Goal: Task Accomplishment & Management: Use online tool/utility

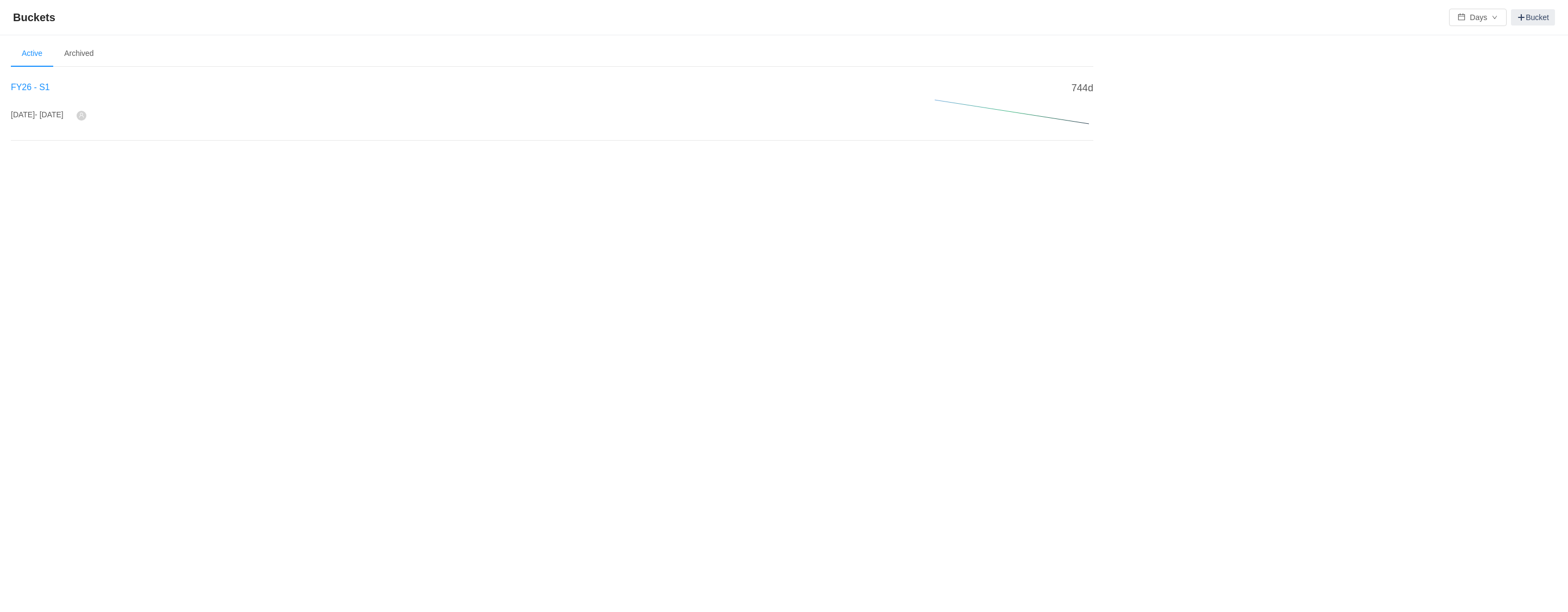
click at [33, 85] on span "FY26 - S1" at bounding box center [30, 87] width 39 height 9
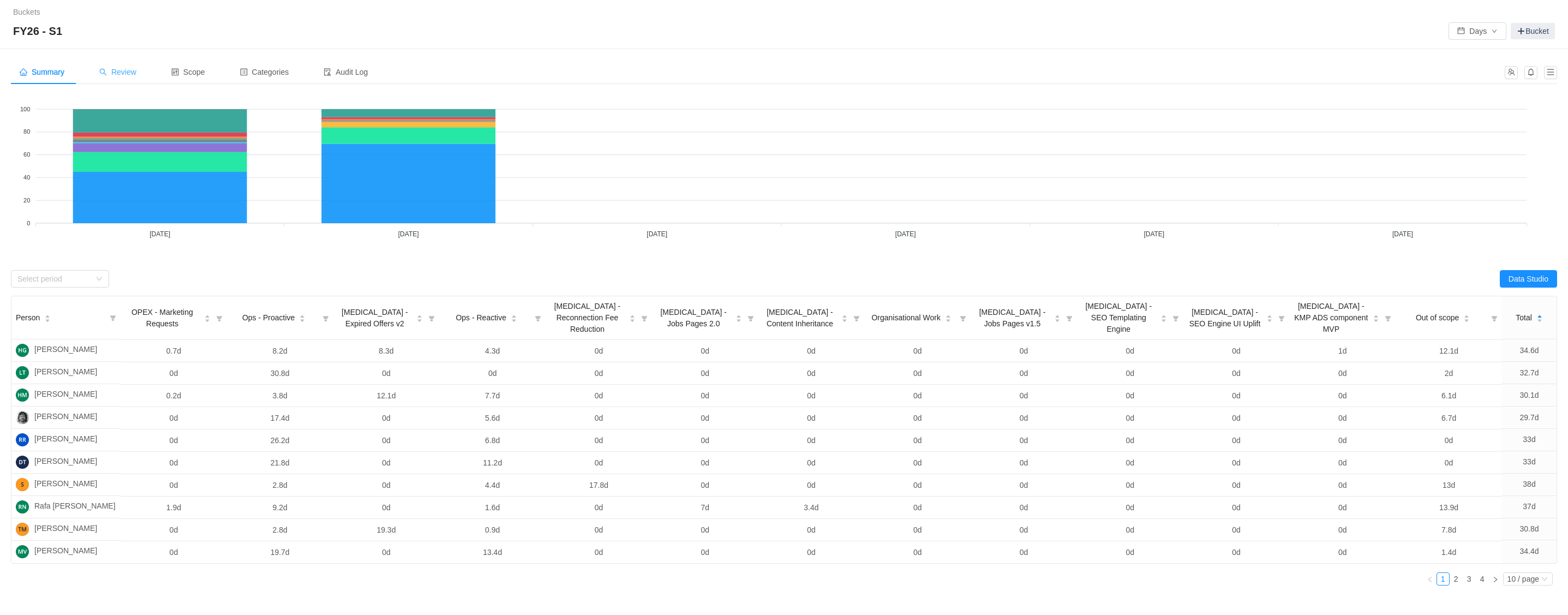
click at [131, 73] on span "Review" at bounding box center [117, 72] width 37 height 9
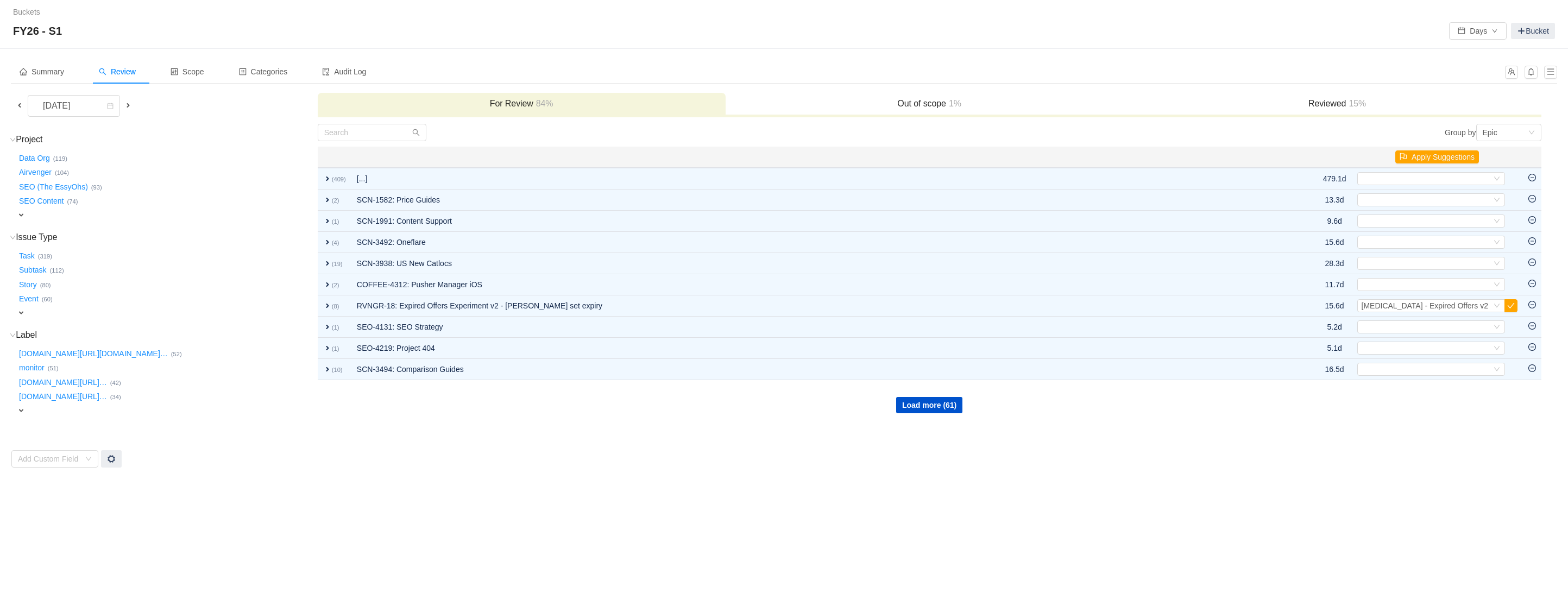
click at [19, 214] on span "expand" at bounding box center [21, 215] width 9 height 9
click at [65, 215] on div "Select value" at bounding box center [64, 216] width 86 height 11
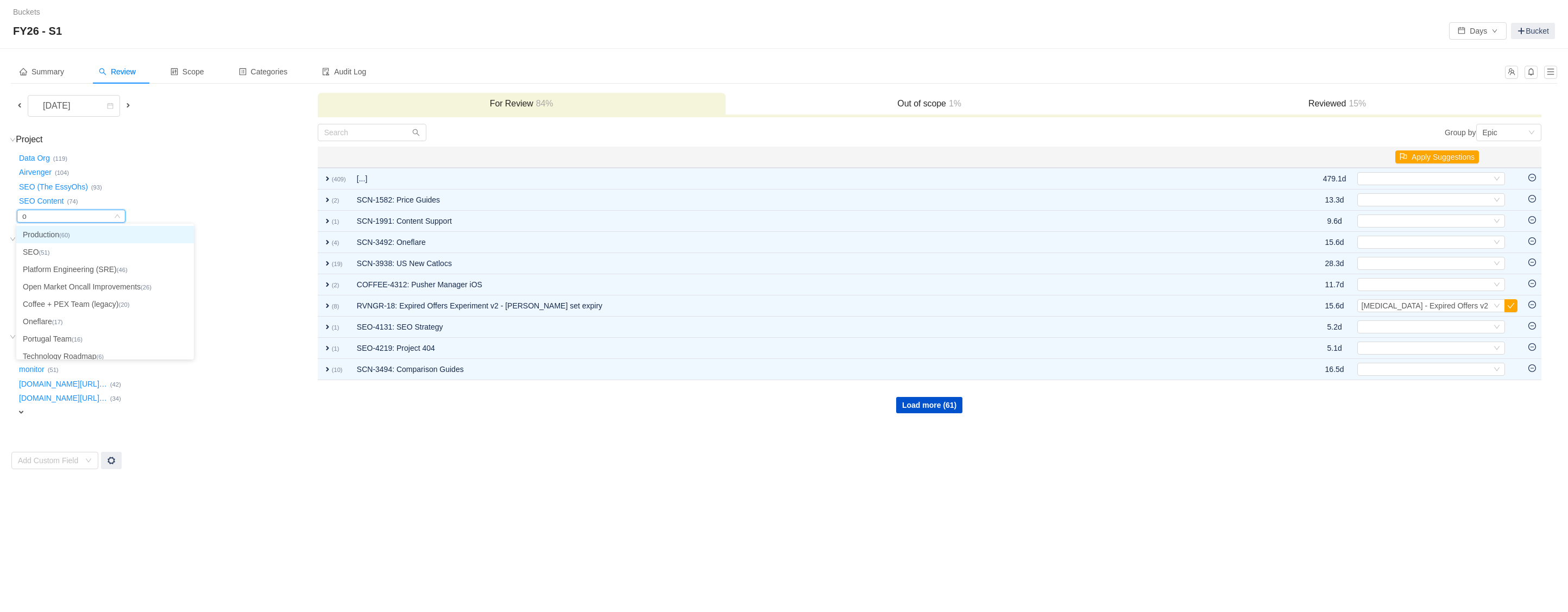
type input "on"
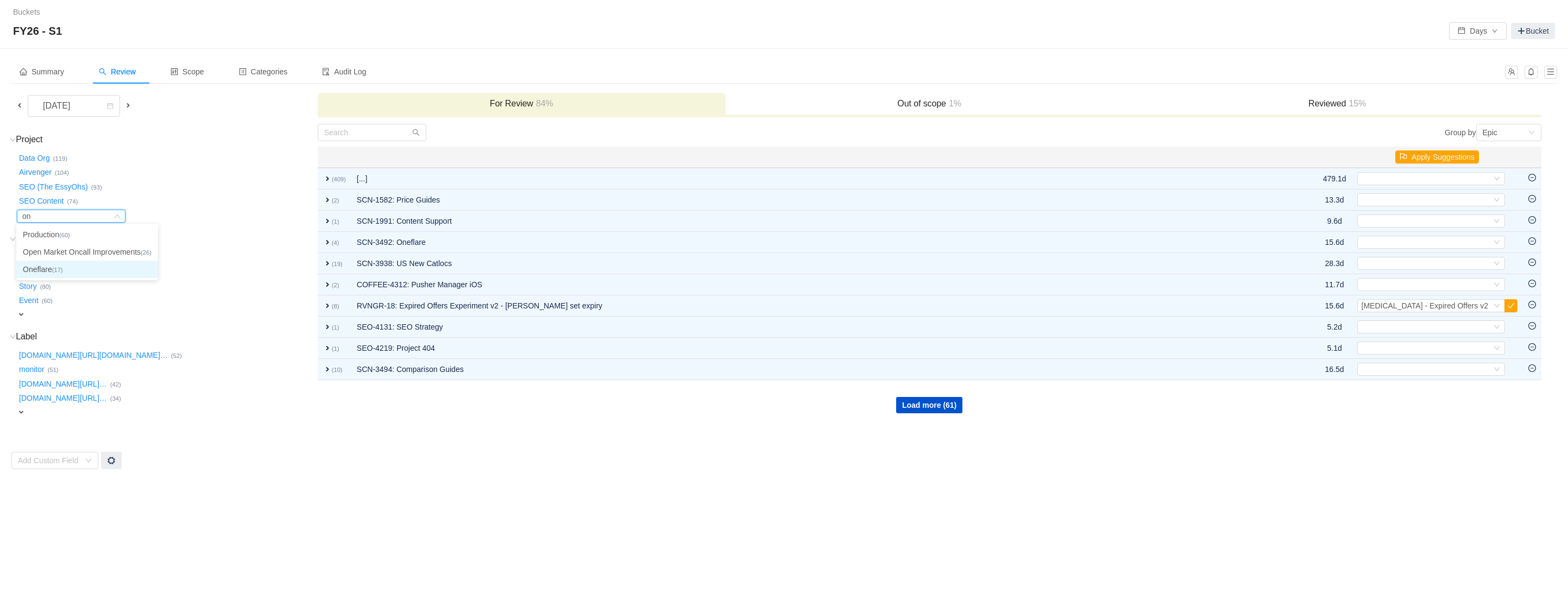
click at [31, 269] on li "Oneflare (17)" at bounding box center [87, 269] width 142 height 18
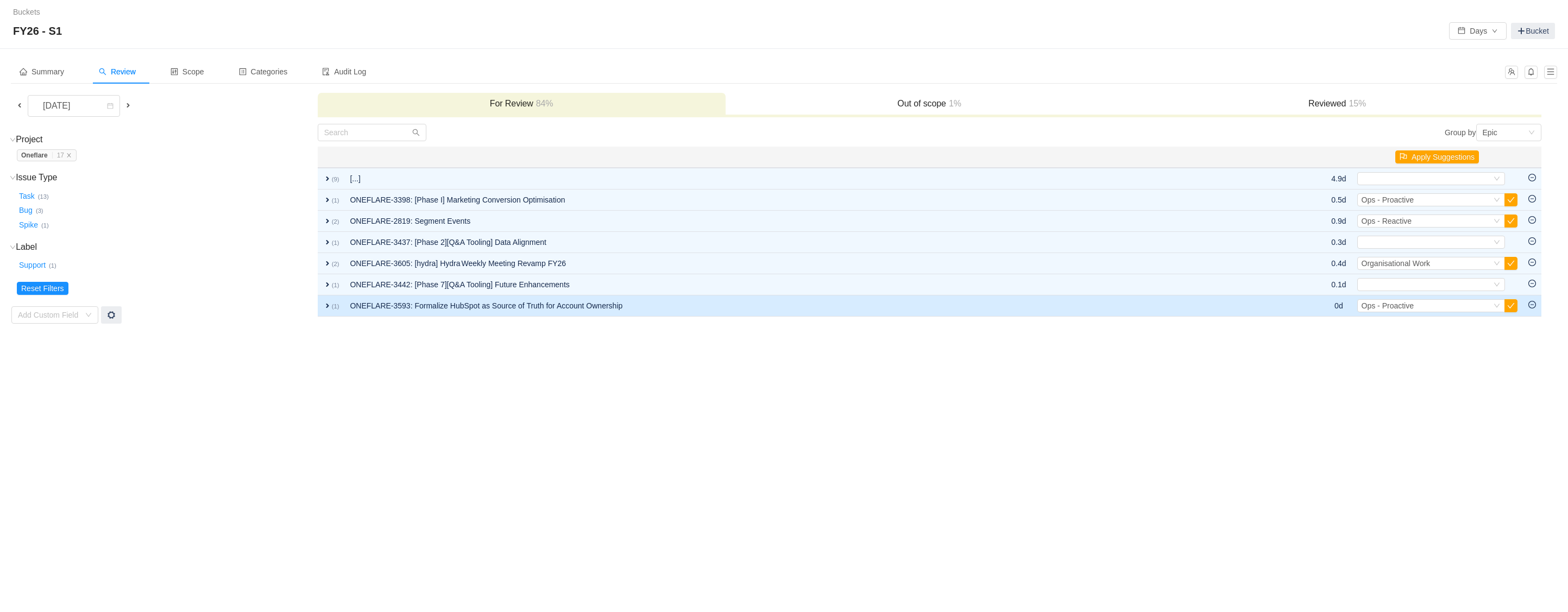
click at [326, 305] on span "expand" at bounding box center [327, 305] width 9 height 9
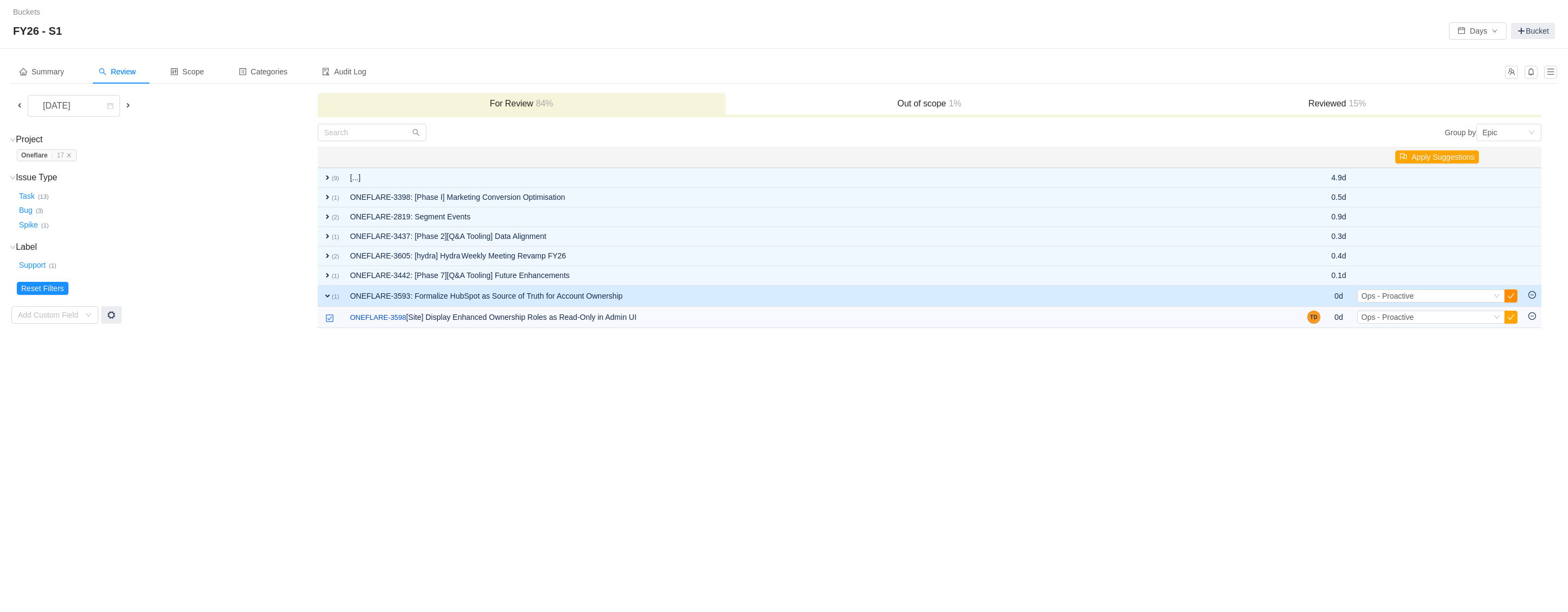
click at [1514, 292] on button "button" at bounding box center [1511, 296] width 13 height 13
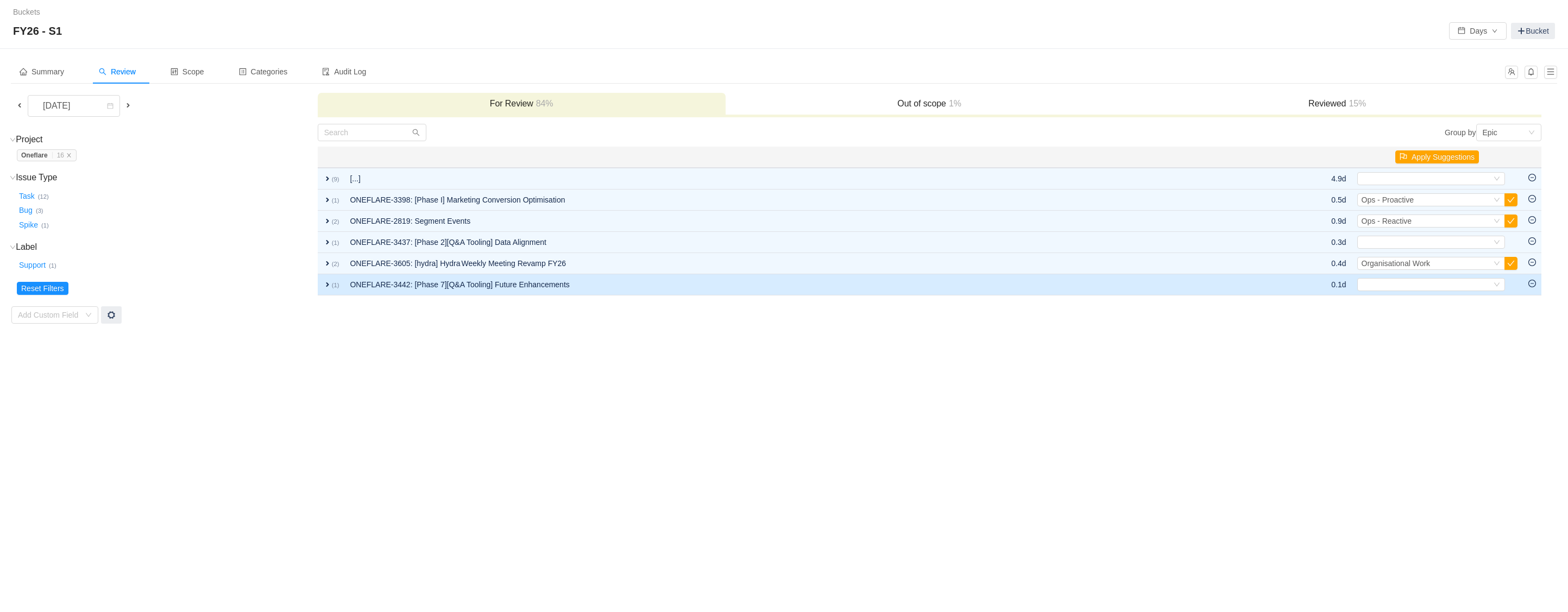
click at [327, 282] on span "expand" at bounding box center [327, 284] width 9 height 9
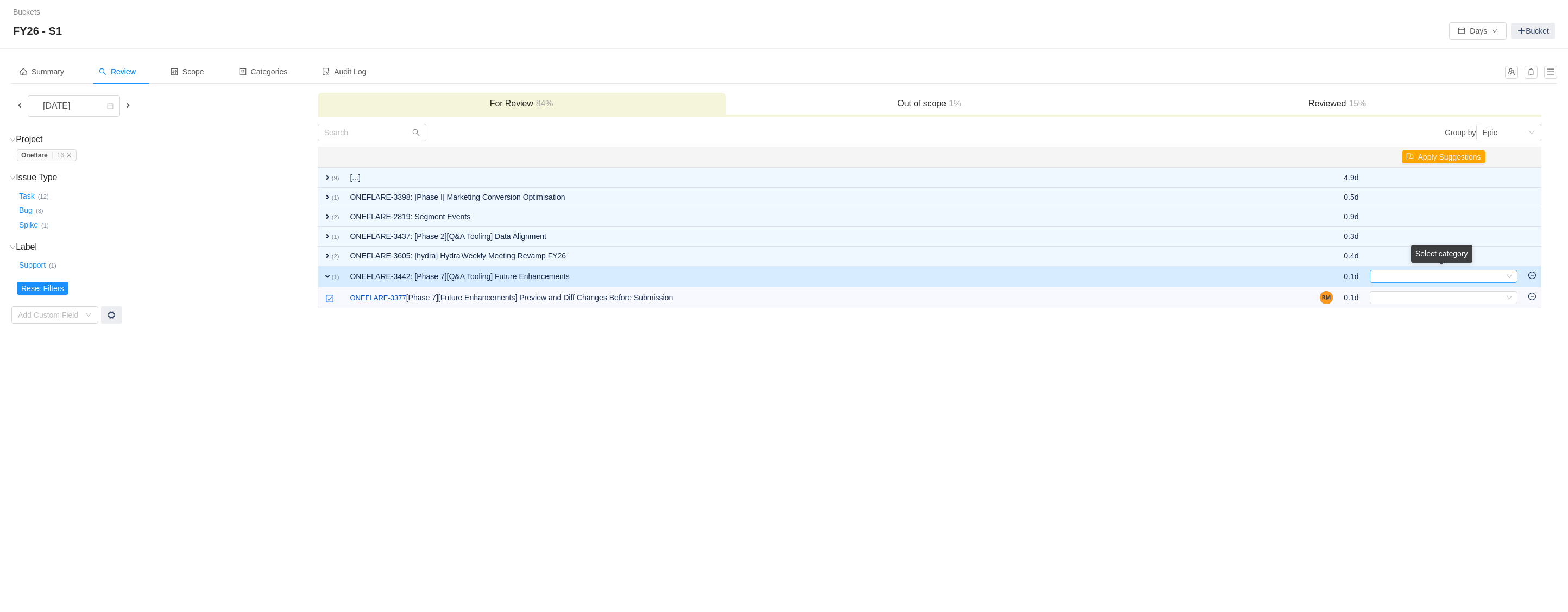
click at [1396, 277] on div "Select" at bounding box center [1438, 276] width 130 height 12
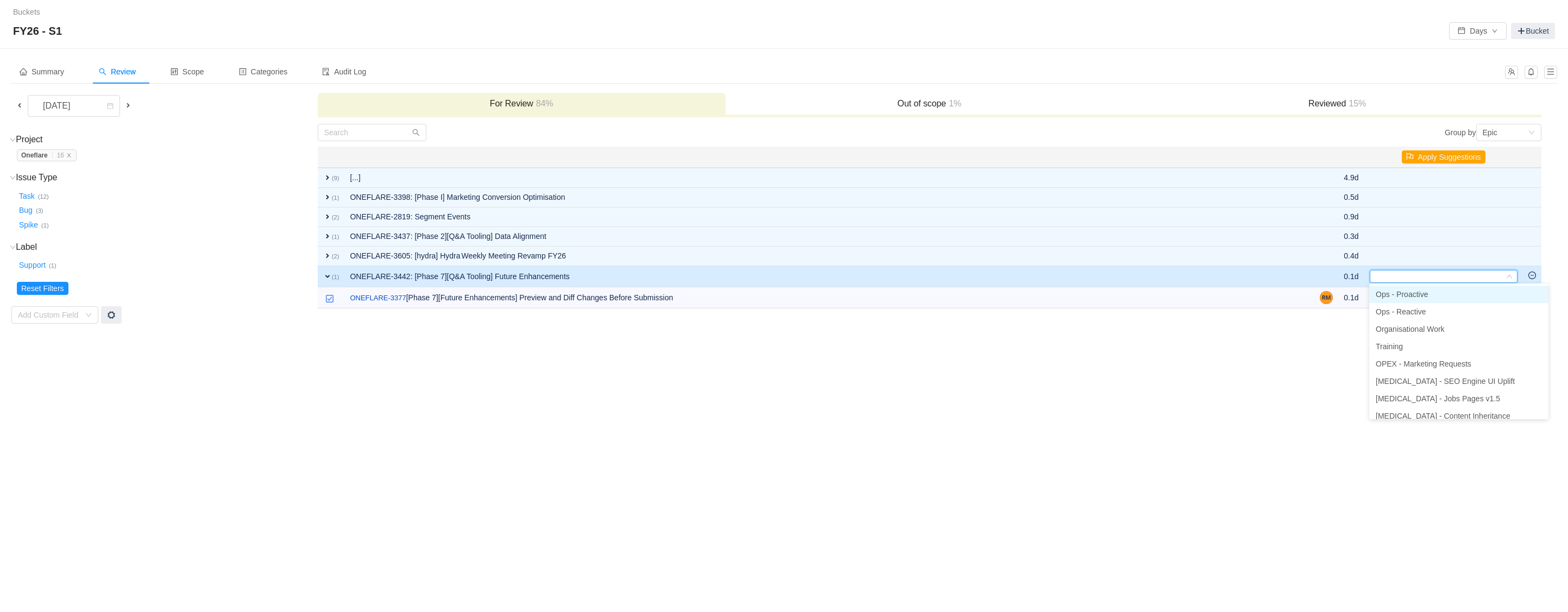
click at [1412, 297] on span "Ops - Proactive" at bounding box center [1402, 294] width 52 height 9
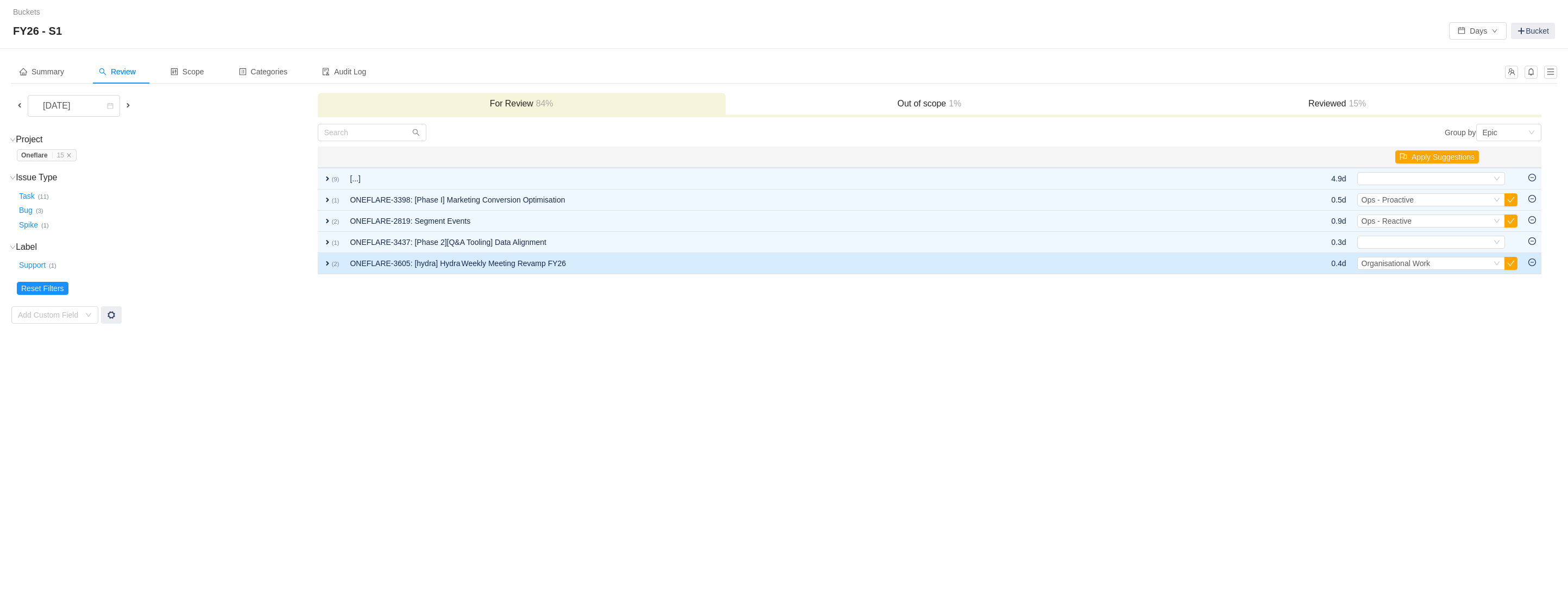
click at [821, 267] on td "ONEFLARE-3605: [hydra] Hydra Weekly Meeting Revamp FY26" at bounding box center [813, 263] width 936 height 21
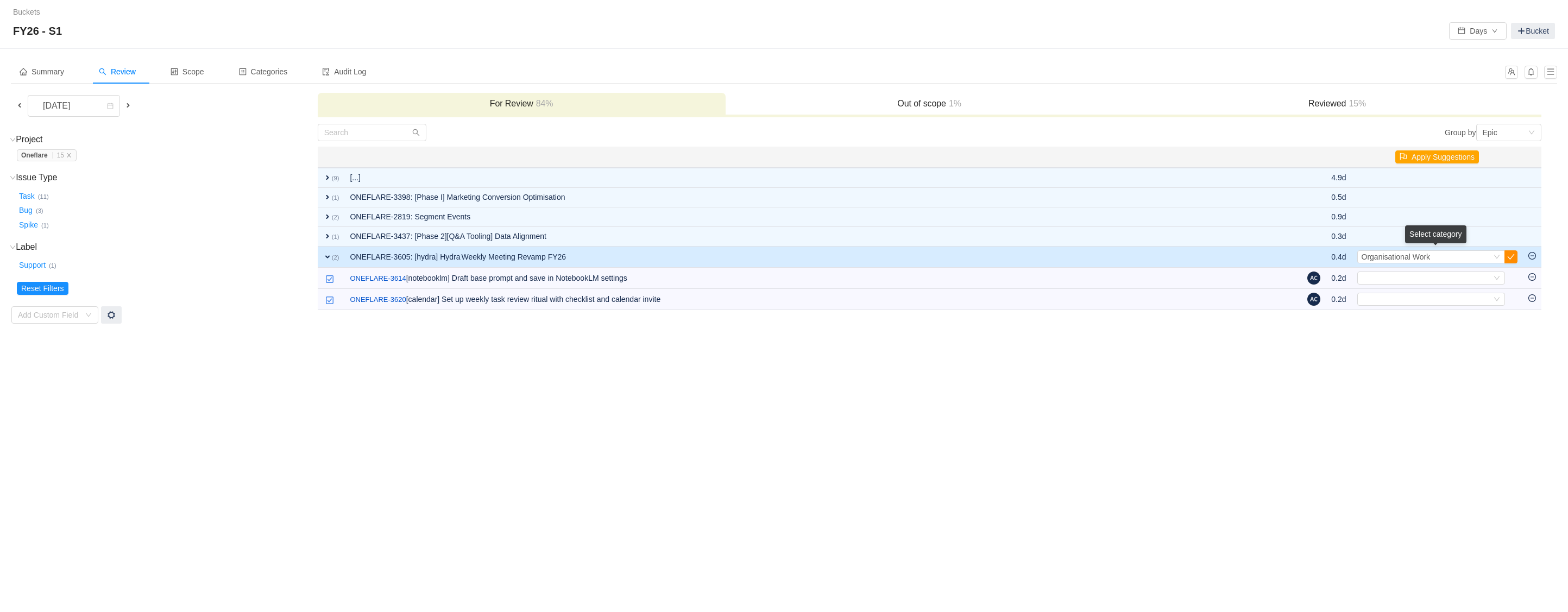
click at [1507, 258] on button "button" at bounding box center [1511, 256] width 13 height 13
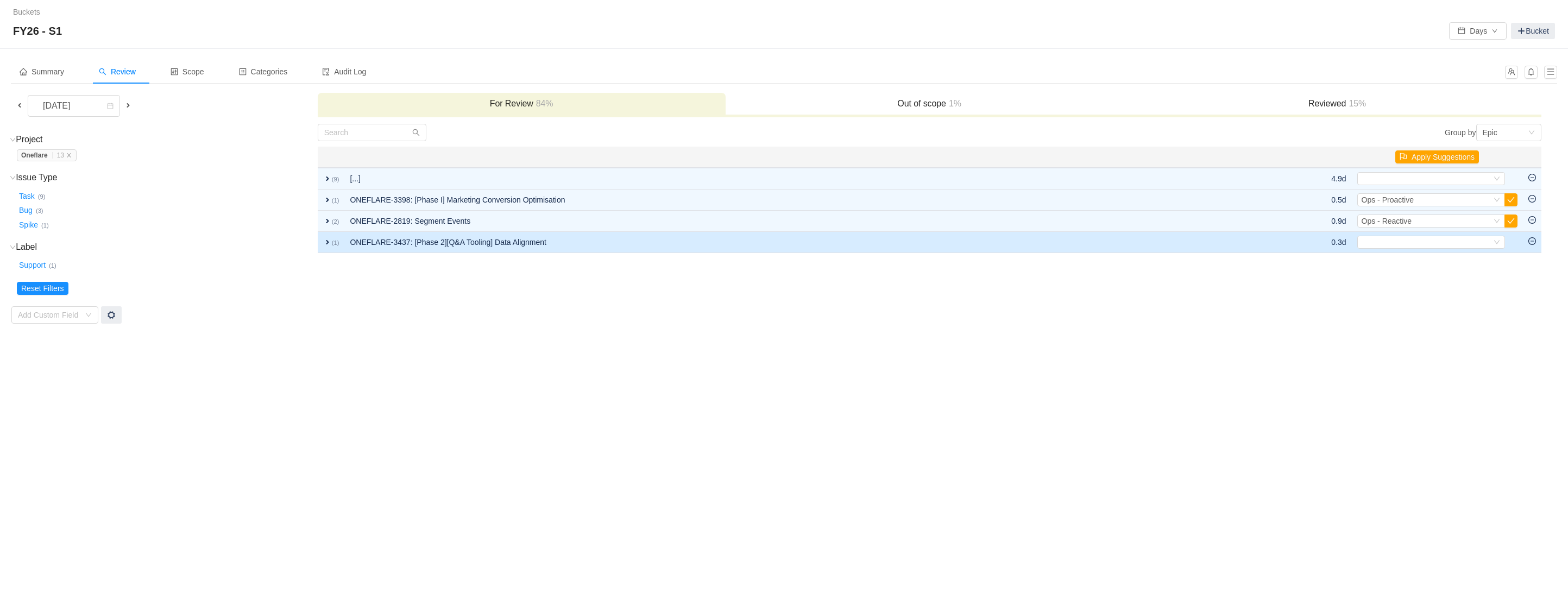
click at [1228, 247] on td "ONEFLARE-3437: [Phase 2][Q&A Tooling] Data Alignment" at bounding box center [813, 242] width 936 height 21
click at [1424, 235] on div "Select" at bounding box center [1438, 237] width 130 height 12
click at [1432, 238] on div "Select" at bounding box center [1438, 237] width 130 height 12
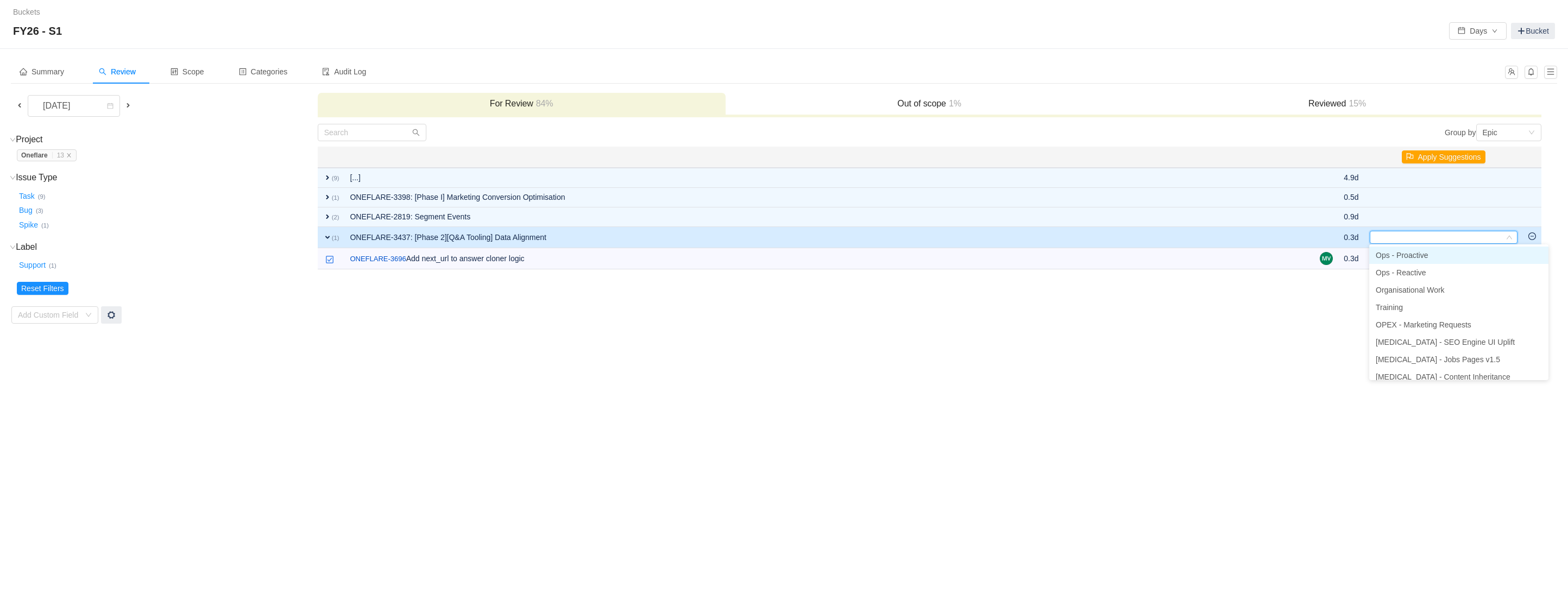
click at [1432, 256] on li "Ops - Proactive" at bounding box center [1458, 255] width 179 height 18
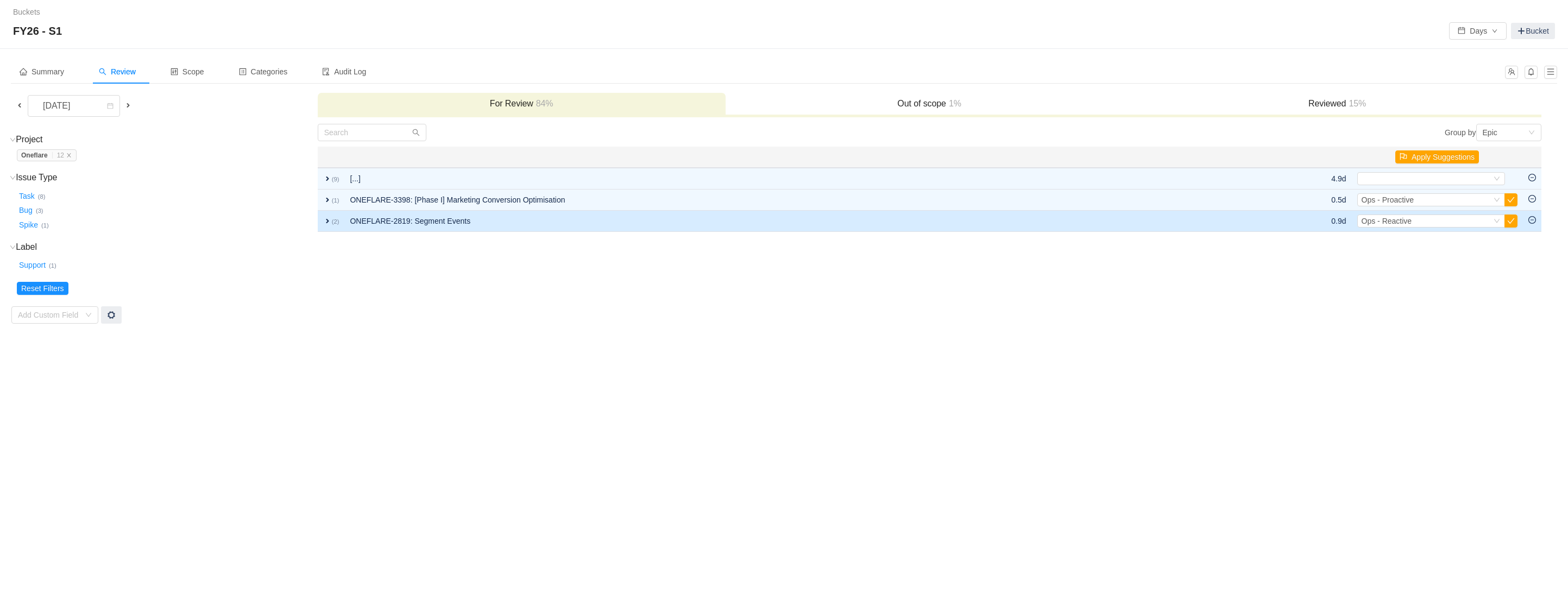
click at [329, 219] on span "expand" at bounding box center [327, 221] width 9 height 9
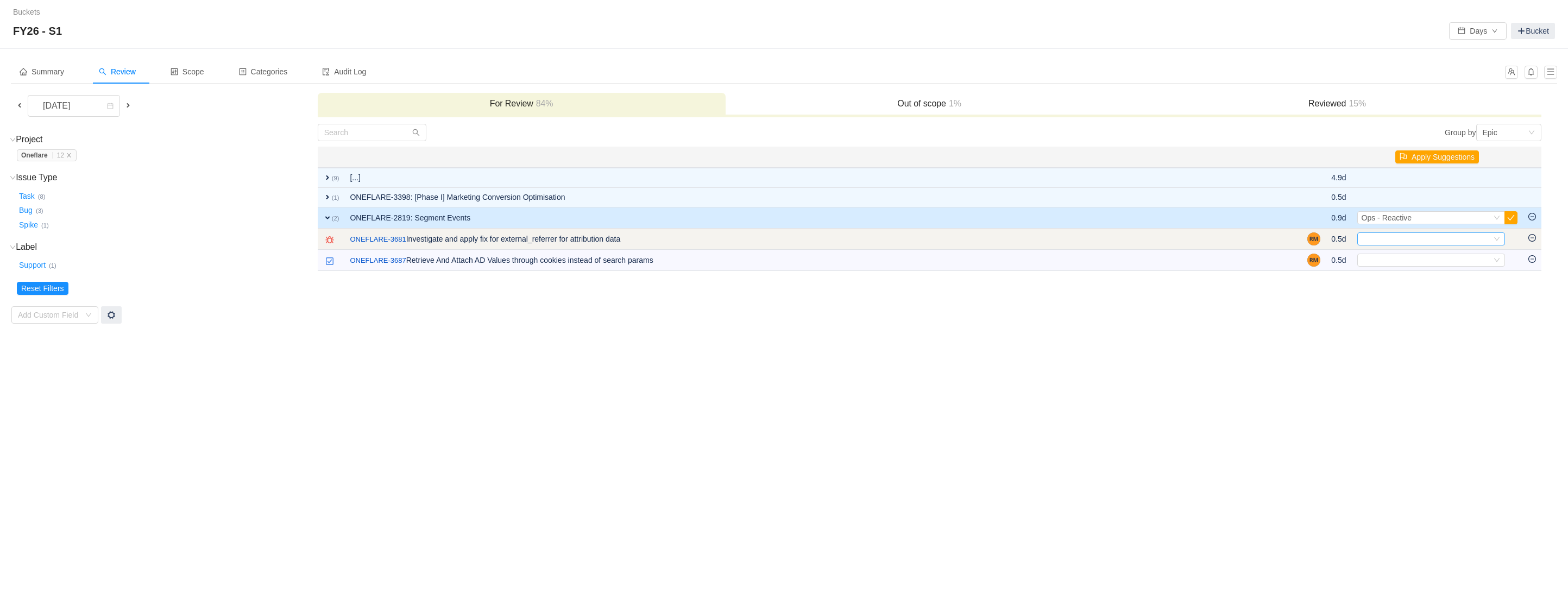
click at [1418, 235] on div "Select" at bounding box center [1426, 239] width 130 height 12
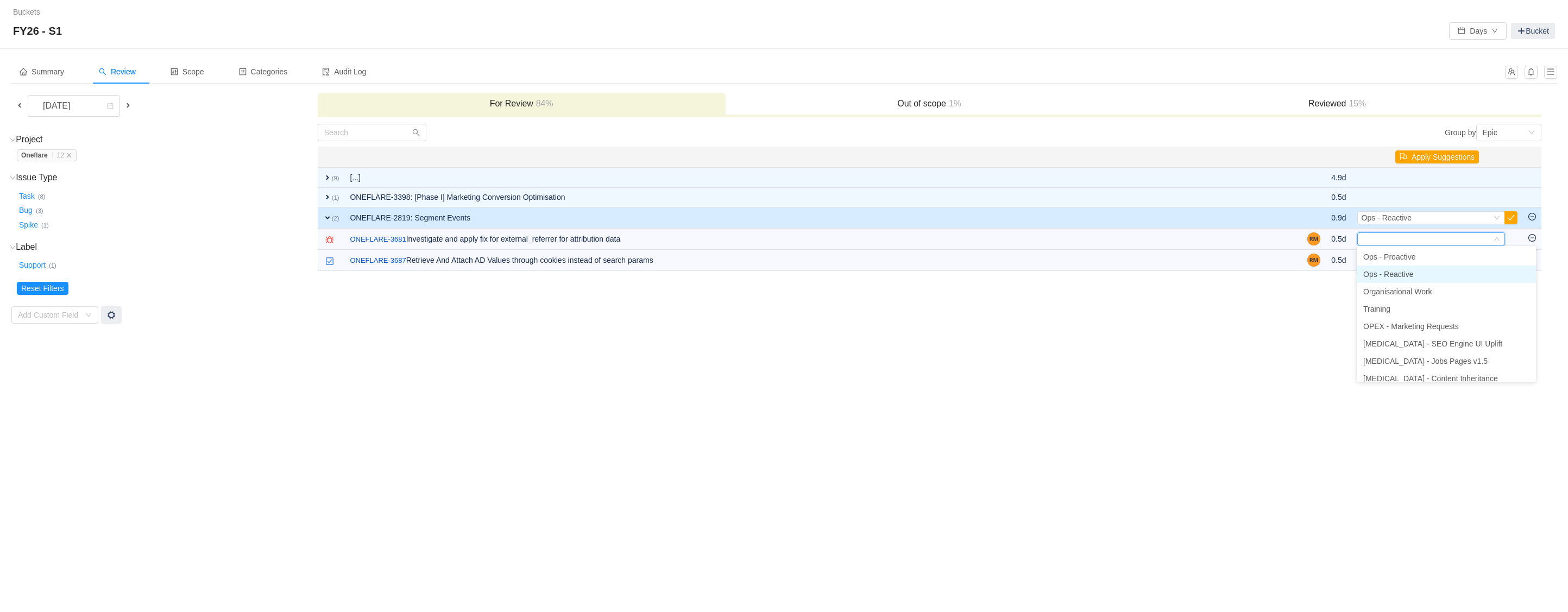
click at [1412, 273] on span "Ops - Reactive" at bounding box center [1388, 274] width 51 height 9
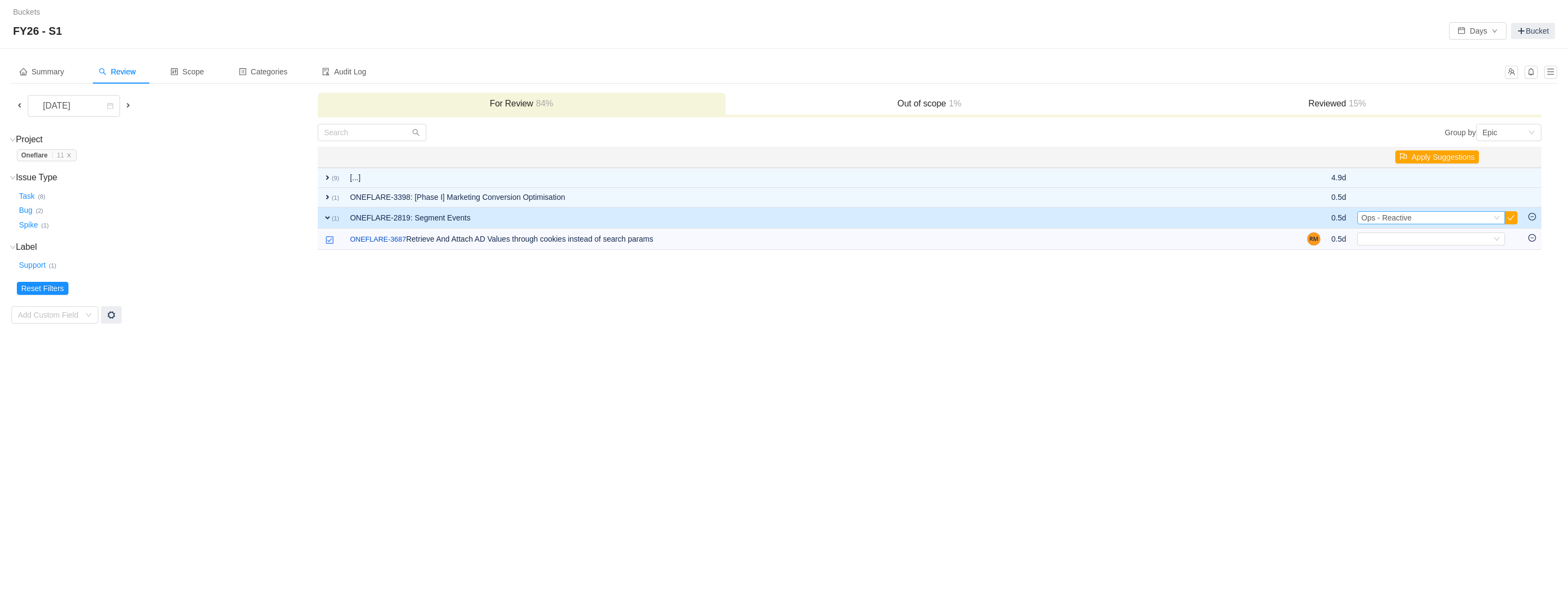
click at [1391, 215] on span "Ops - Reactive" at bounding box center [1387, 218] width 51 height 9
click at [1398, 237] on span "Ops - Proactive" at bounding box center [1390, 235] width 52 height 9
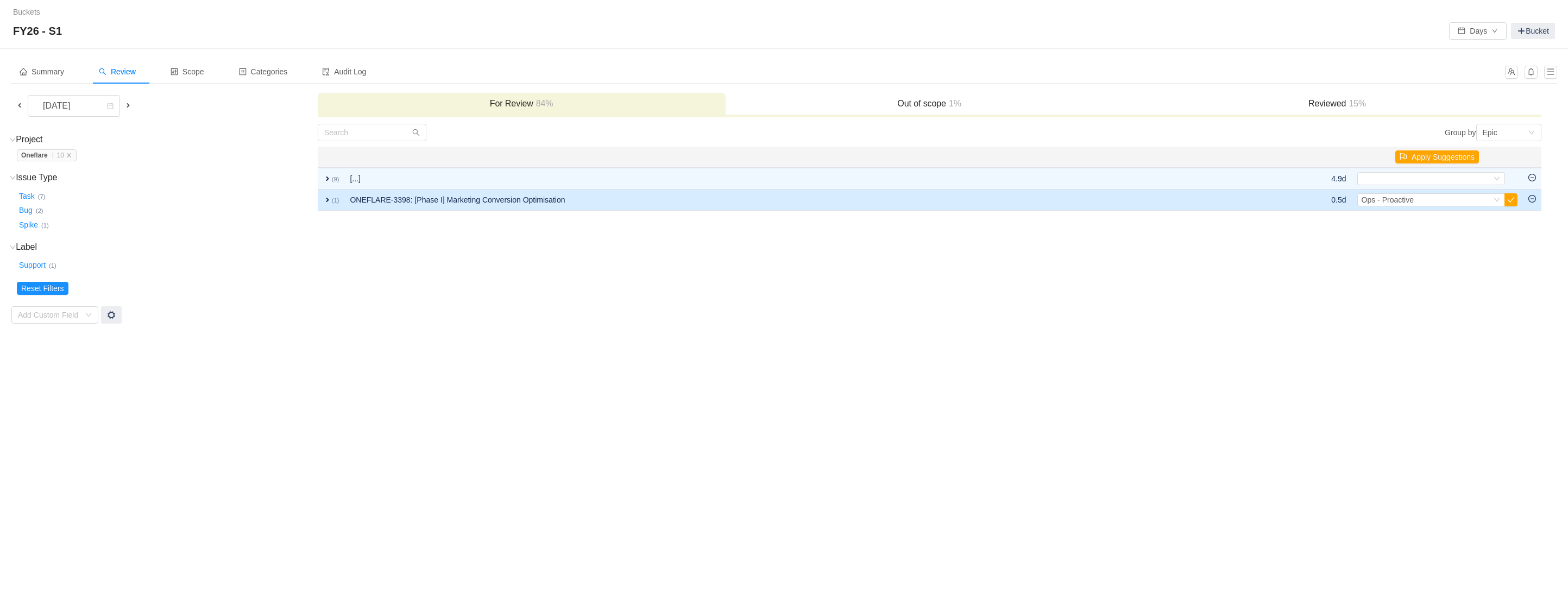
click at [329, 198] on span "expand" at bounding box center [327, 200] width 9 height 9
click at [1514, 198] on button "button" at bounding box center [1511, 198] width 13 height 13
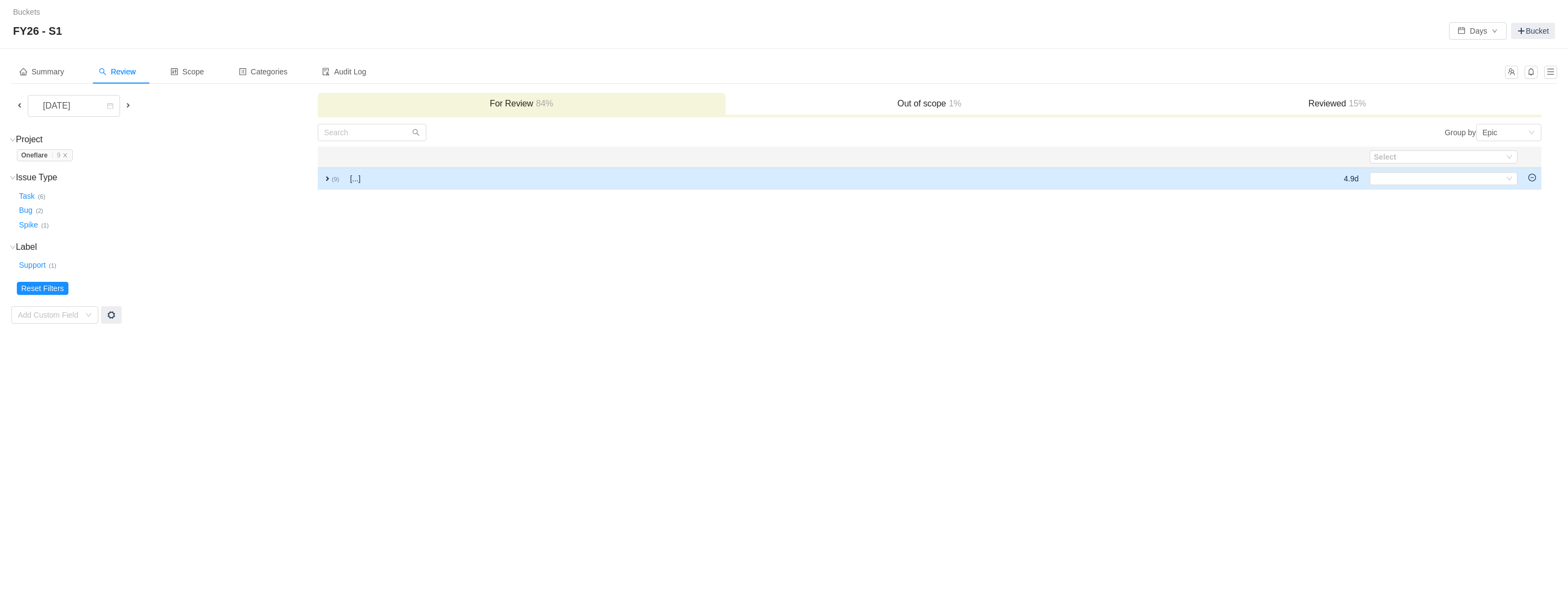
click at [327, 178] on span "expand" at bounding box center [327, 178] width 9 height 9
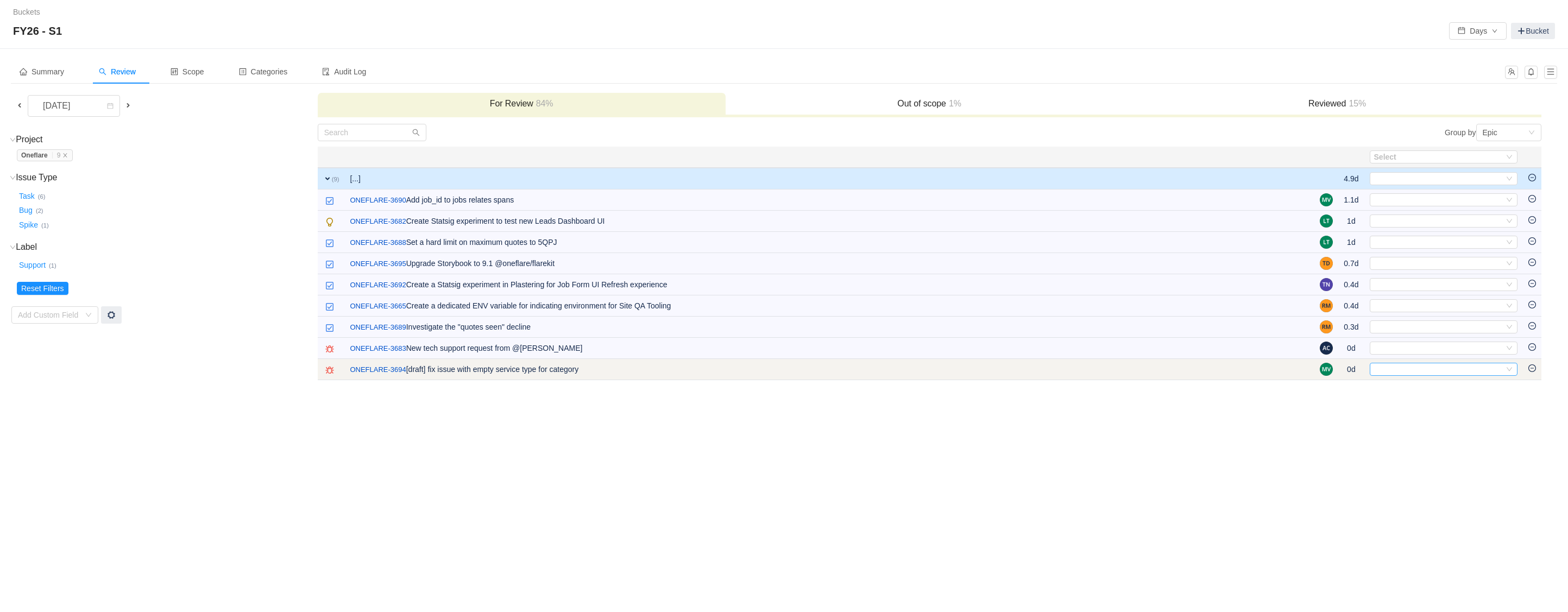
click at [1424, 369] on div "Select" at bounding box center [1438, 369] width 130 height 12
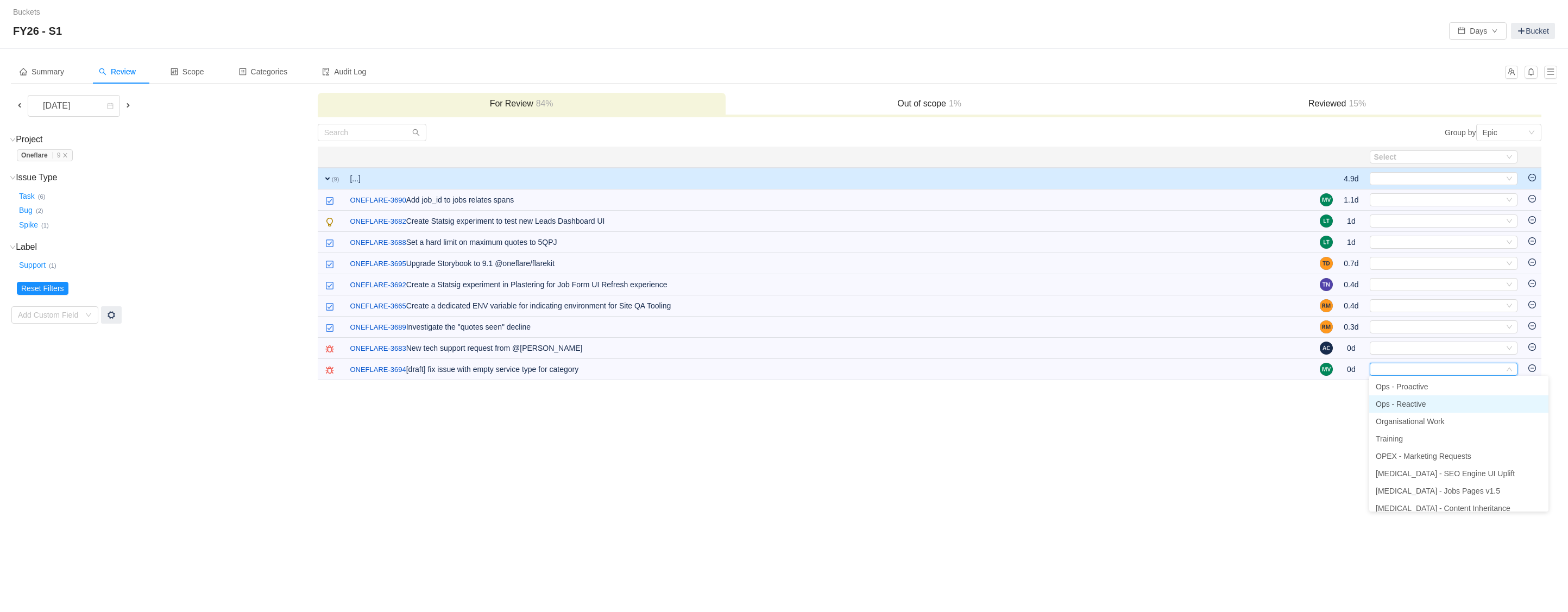
click at [1428, 403] on li "Ops - Reactive" at bounding box center [1458, 404] width 179 height 18
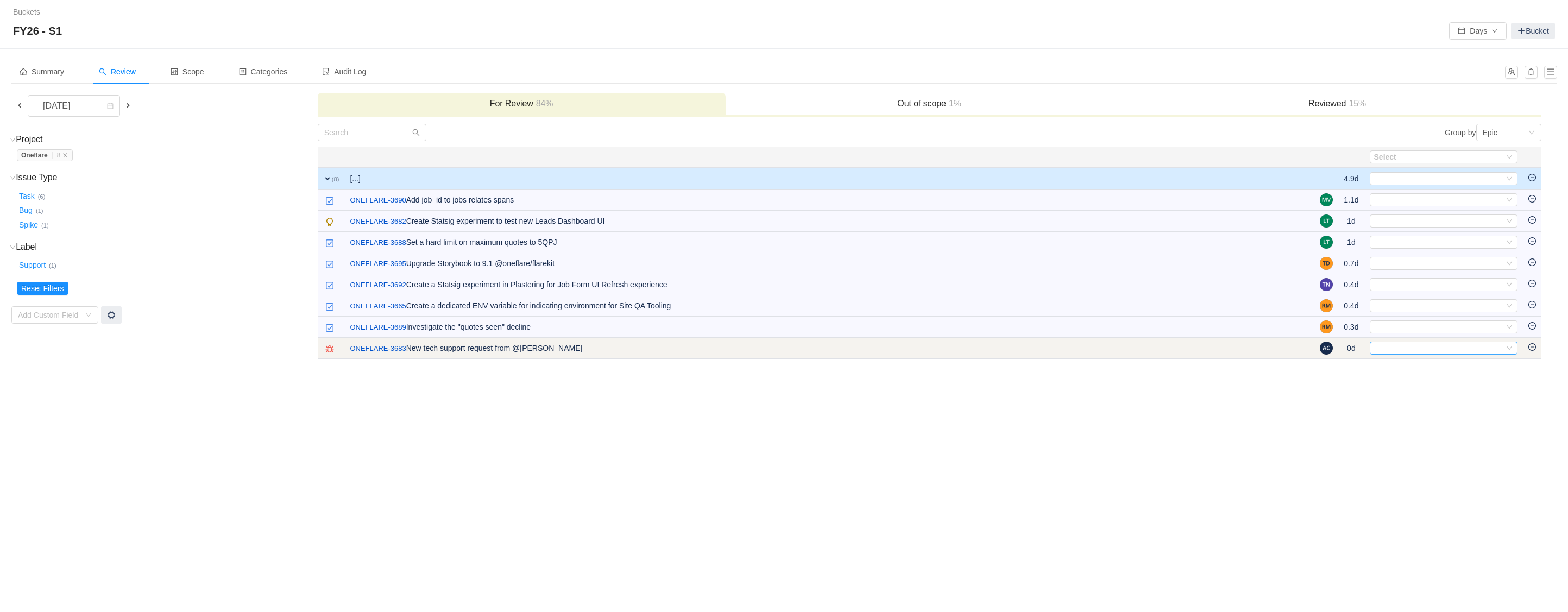
click at [1402, 347] on div "Select" at bounding box center [1438, 348] width 130 height 12
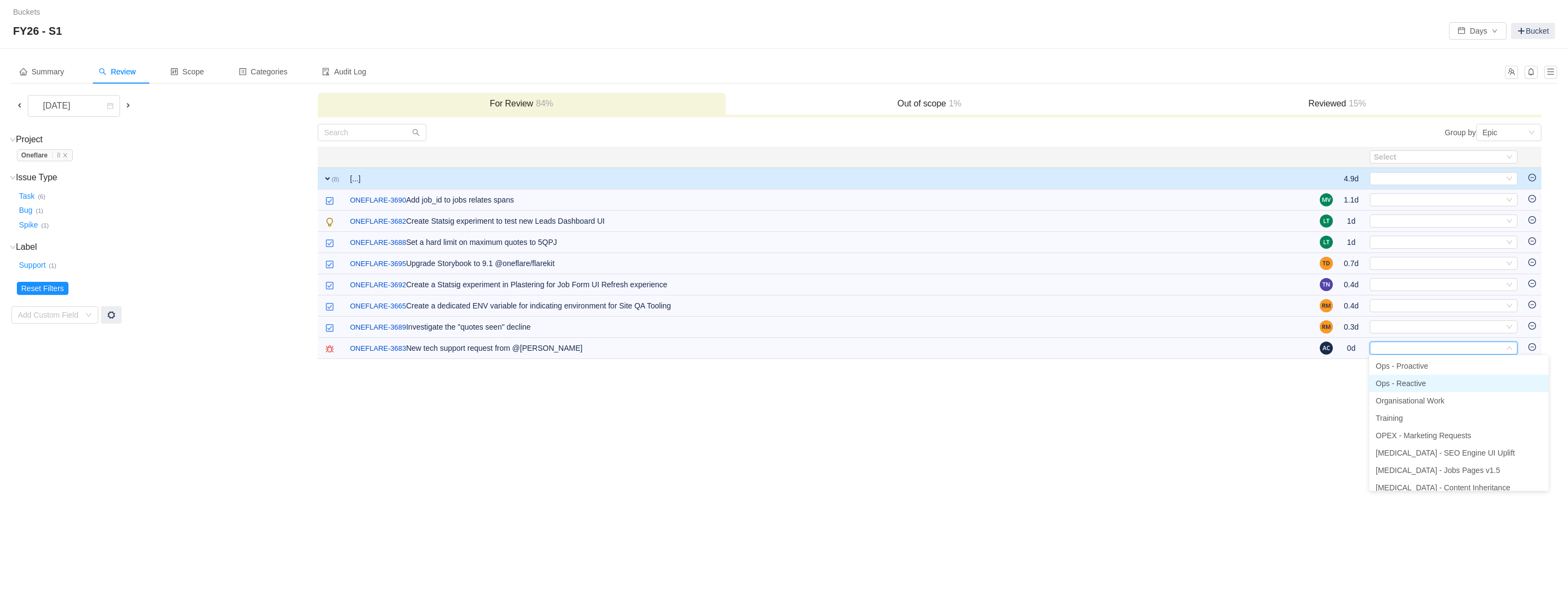
click at [1429, 380] on li "Ops - Reactive" at bounding box center [1458, 383] width 179 height 18
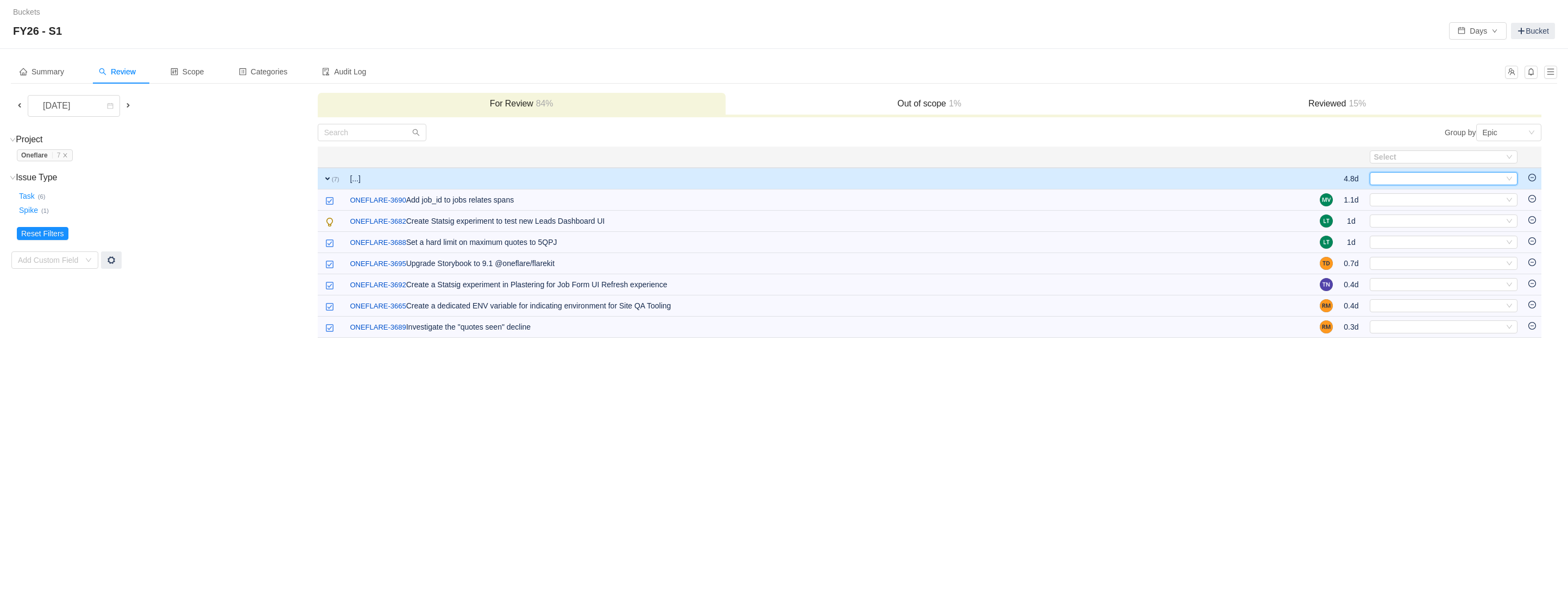
click at [1445, 176] on div "Select" at bounding box center [1438, 179] width 130 height 12
click at [1428, 196] on span "Ops - Proactive" at bounding box center [1402, 197] width 52 height 9
